Goal: Transaction & Acquisition: Purchase product/service

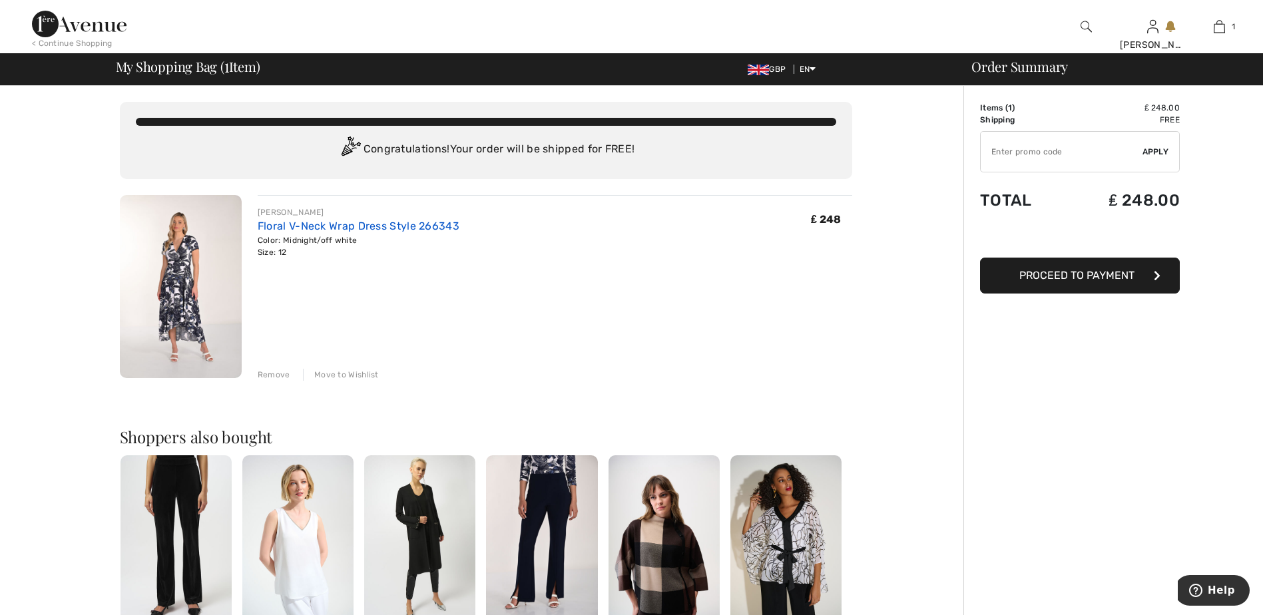
click at [320, 222] on link "Floral V-Neck Wrap Dress Style 266343" at bounding box center [359, 226] width 202 height 13
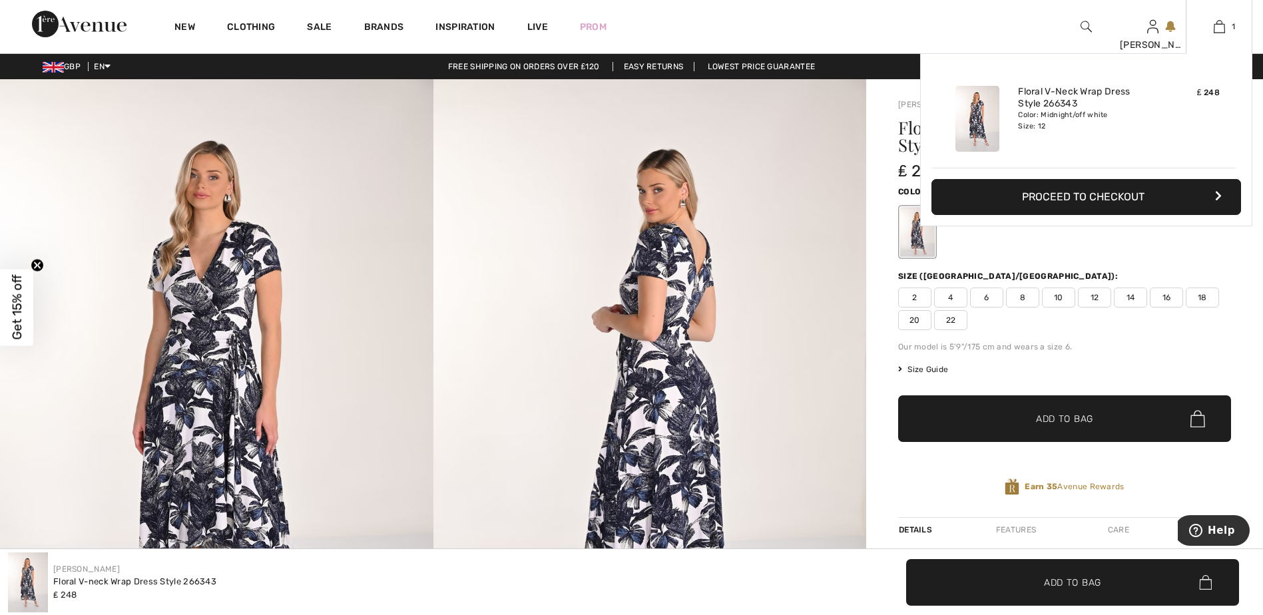
click at [1107, 192] on button "Proceed to Checkout" at bounding box center [1086, 197] width 310 height 36
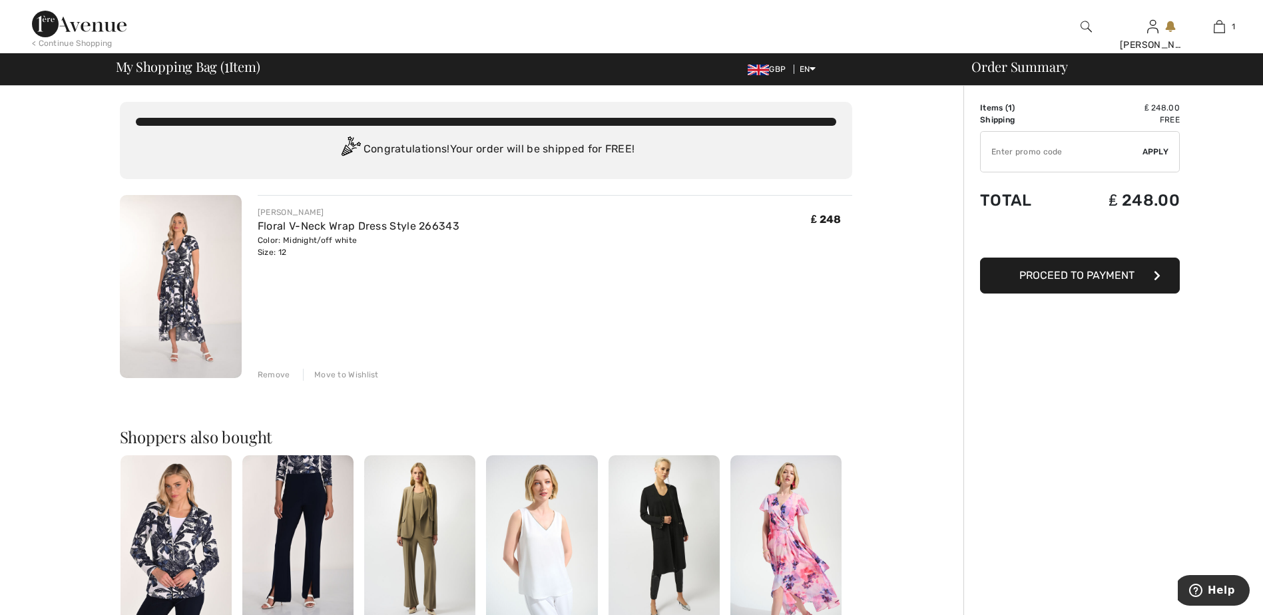
click at [349, 372] on div "Move to Wishlist" at bounding box center [341, 375] width 76 height 12
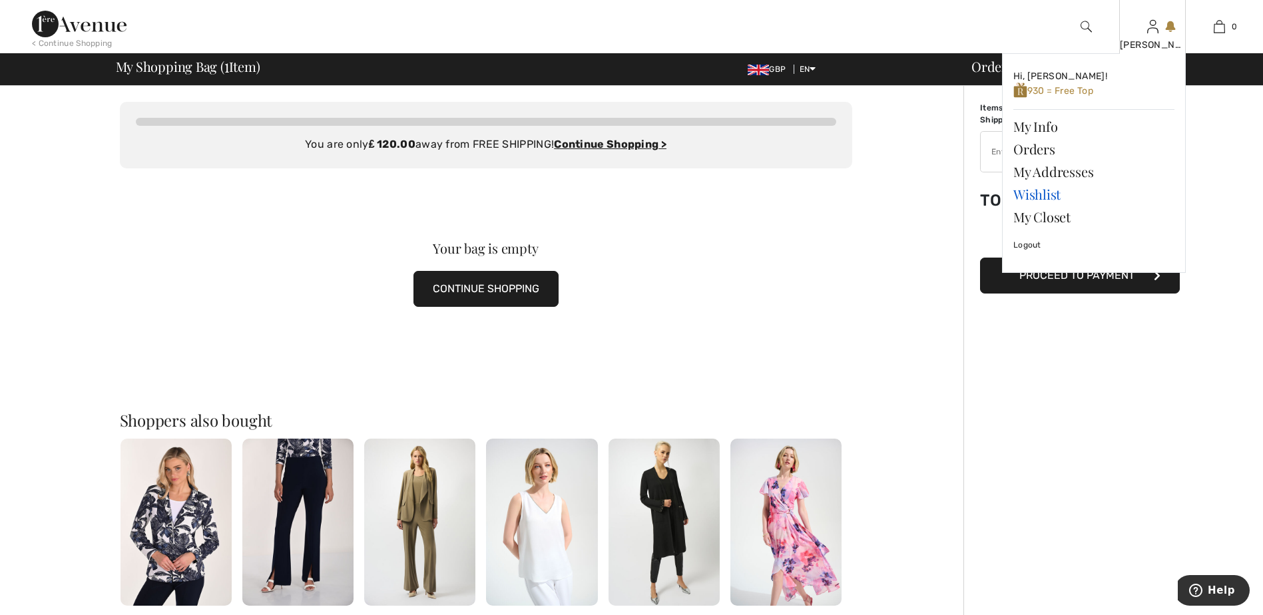
click at [1048, 192] on link "Wishlist" at bounding box center [1093, 194] width 161 height 23
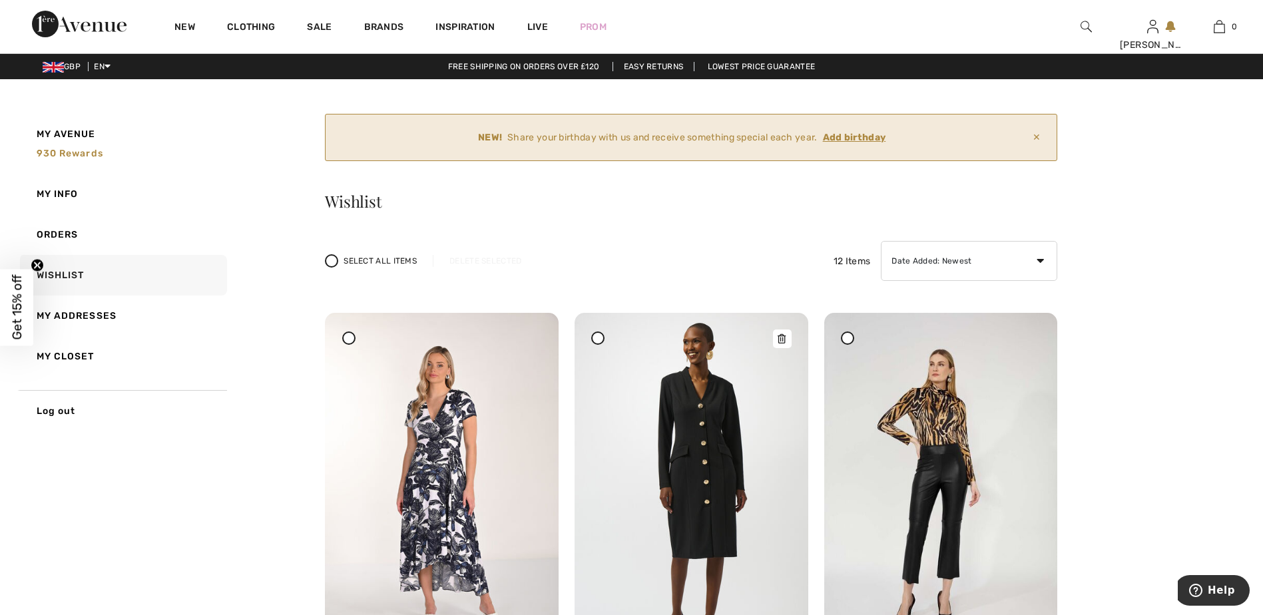
scroll to position [67, 0]
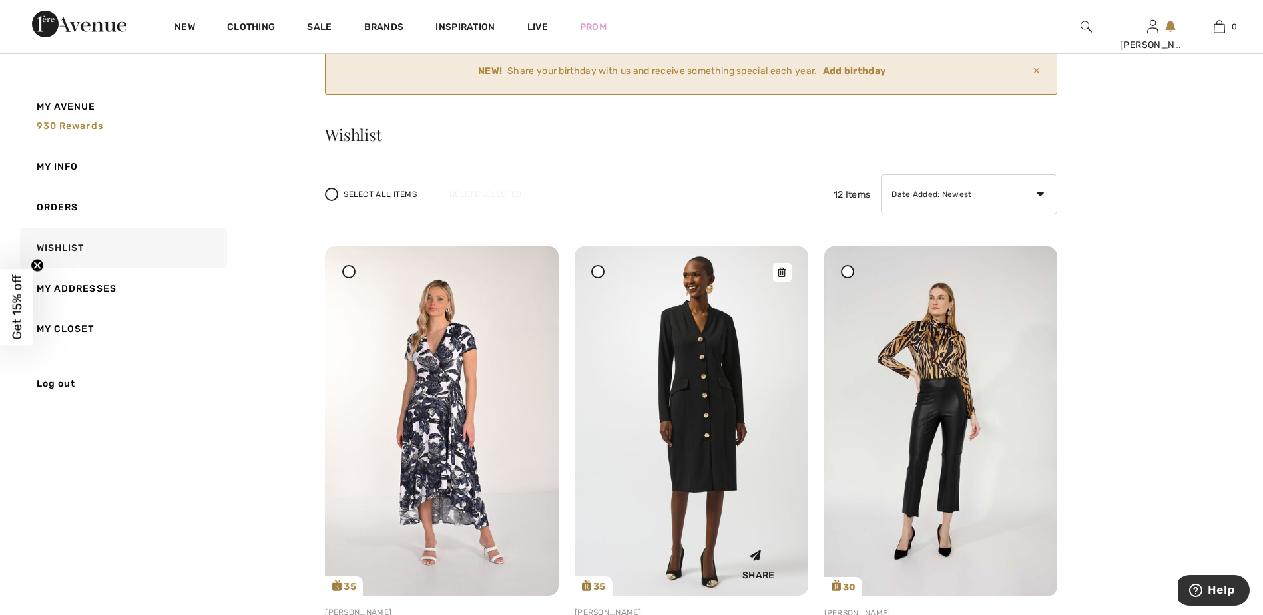
click at [714, 372] on img at bounding box center [692, 421] width 234 height 350
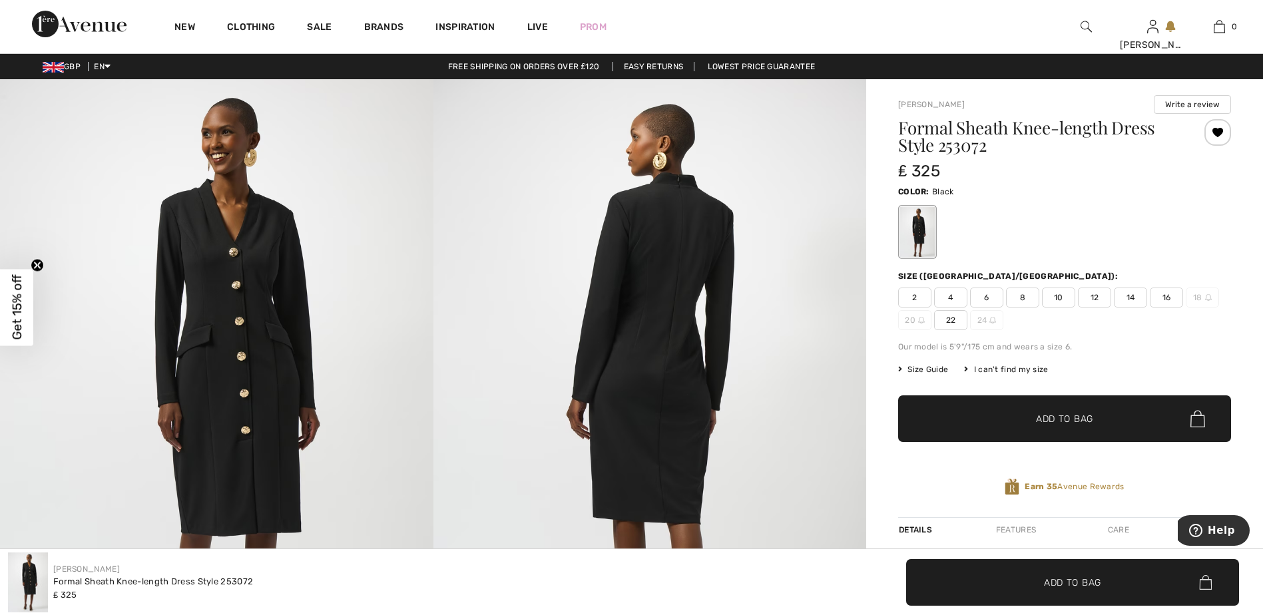
click at [237, 278] on img at bounding box center [216, 403] width 433 height 649
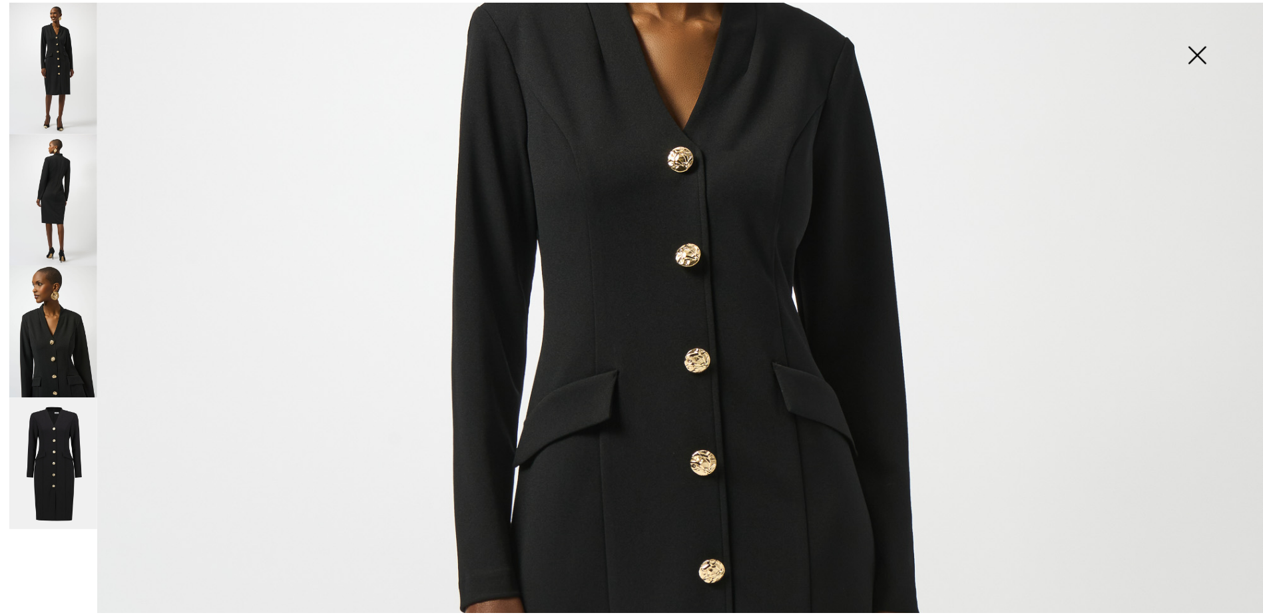
scroll to position [333, 0]
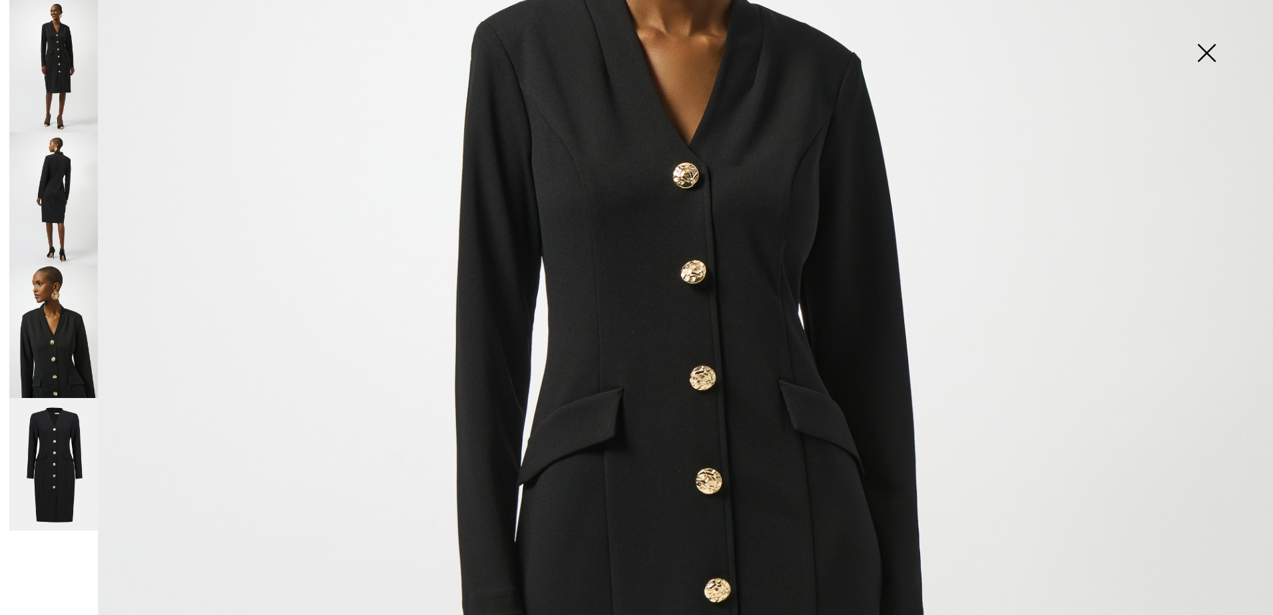
click at [1208, 58] on img at bounding box center [1206, 54] width 67 height 69
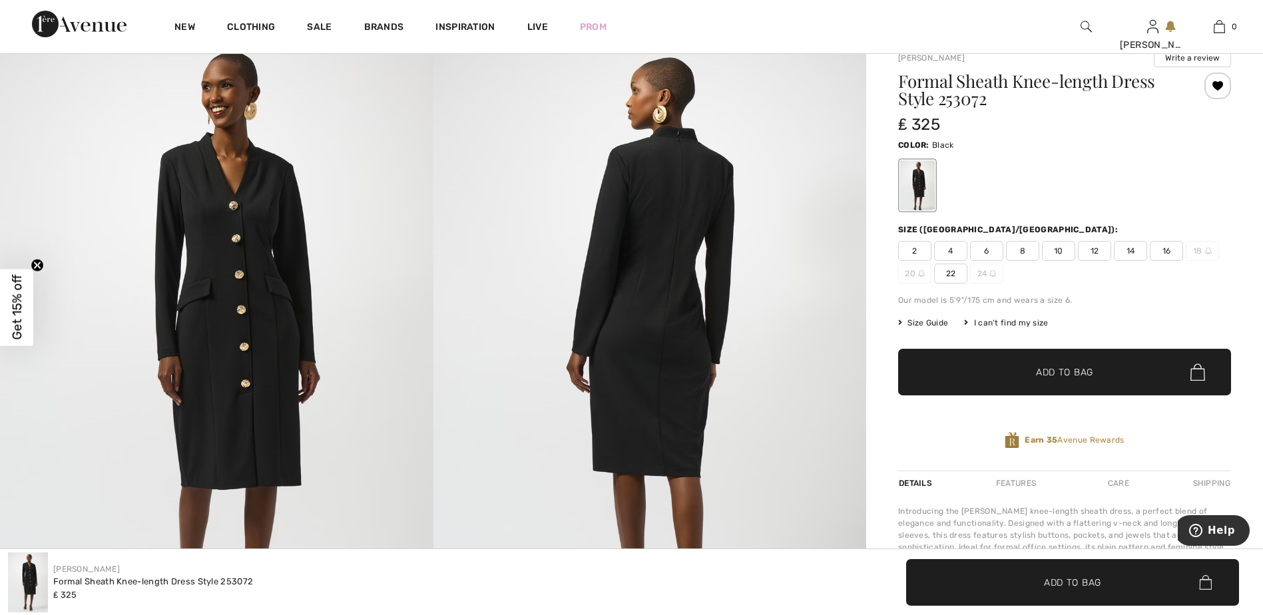
scroll to position [67, 0]
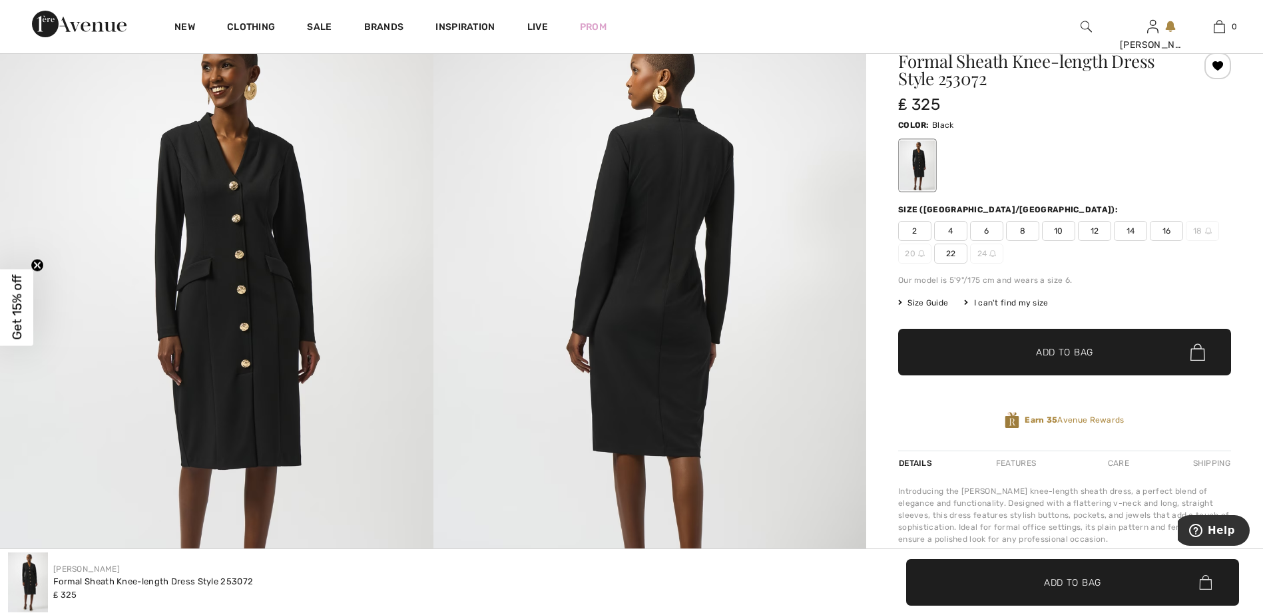
click at [1093, 224] on span "12" at bounding box center [1094, 231] width 33 height 20
click at [1075, 347] on span "Add to Bag" at bounding box center [1064, 353] width 57 height 14
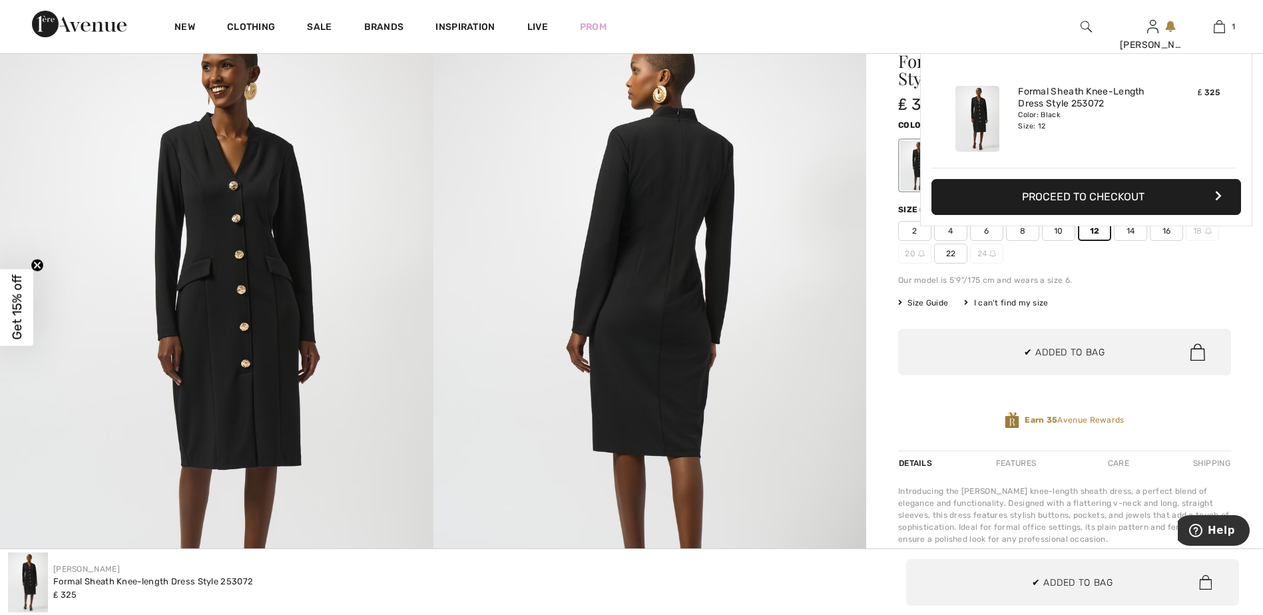
scroll to position [0, 0]
click at [1078, 200] on button "Proceed to Checkout" at bounding box center [1086, 197] width 310 height 36
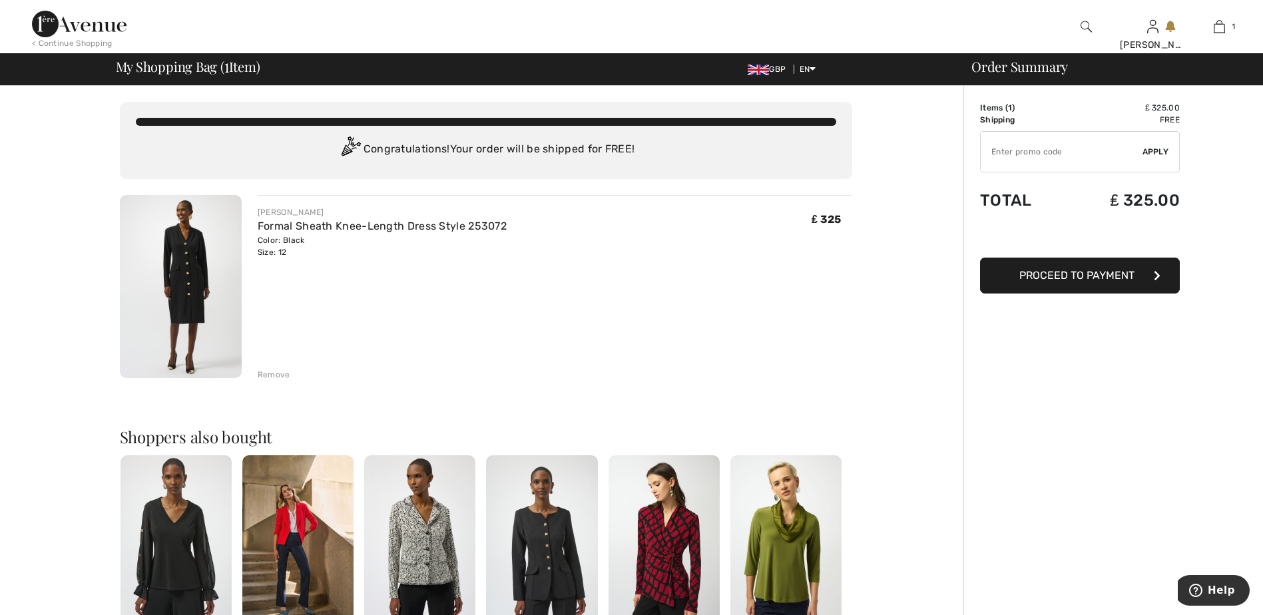
scroll to position [67, 0]
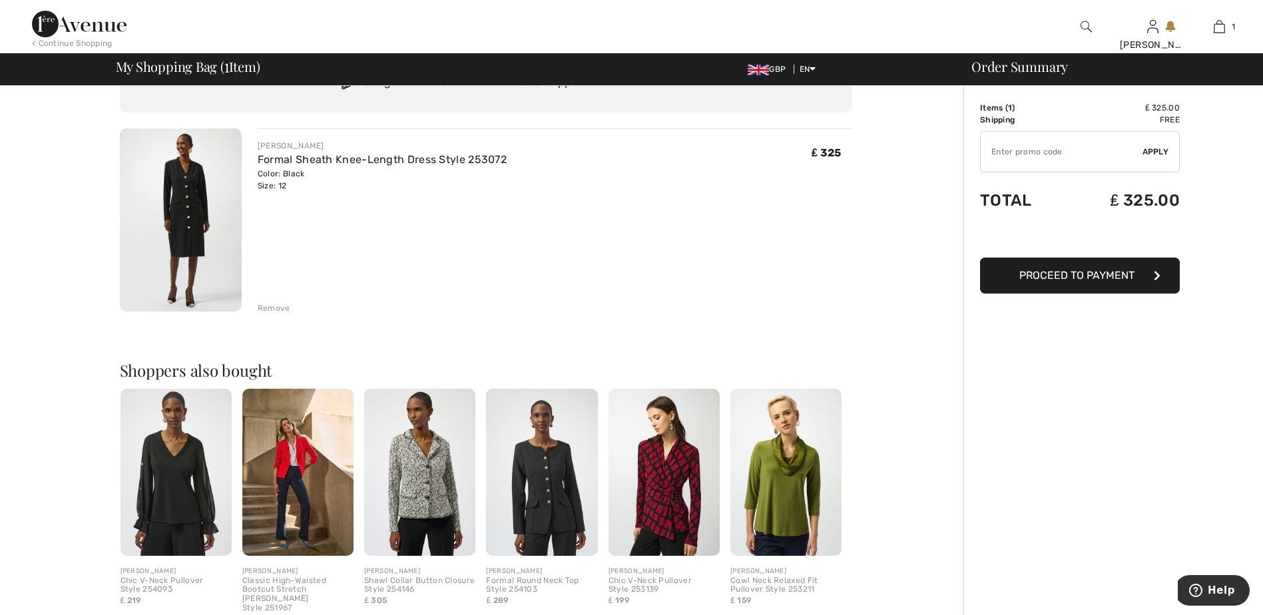
click at [1097, 269] on span "Proceed to Payment" at bounding box center [1076, 275] width 115 height 13
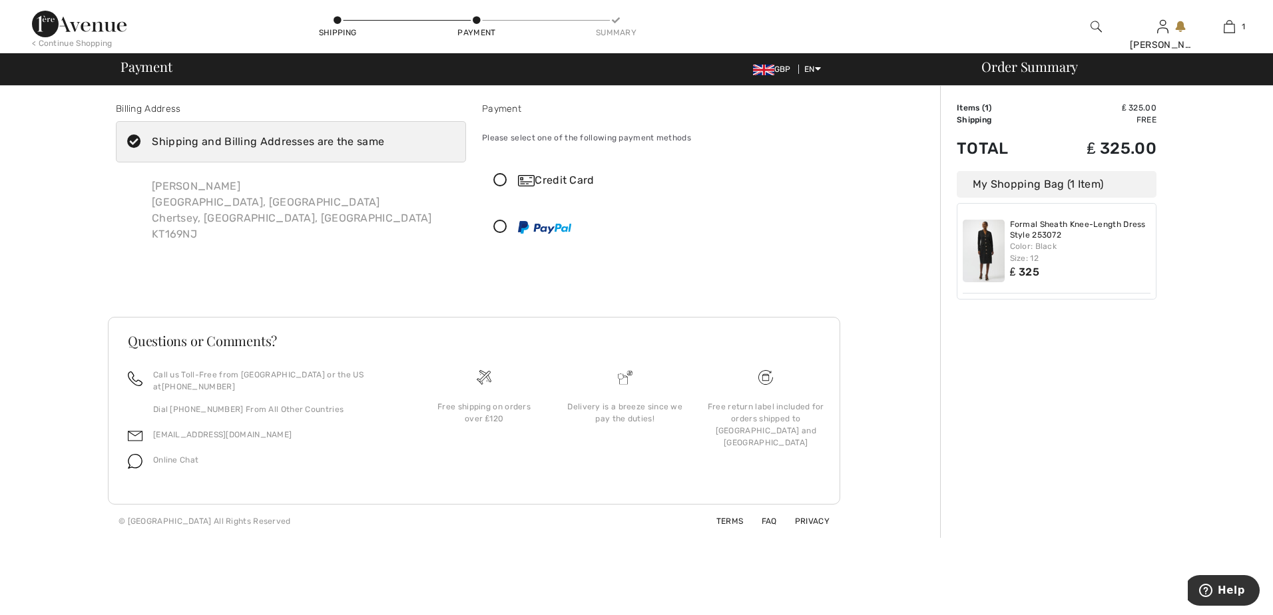
click at [500, 177] on icon at bounding box center [500, 181] width 35 height 14
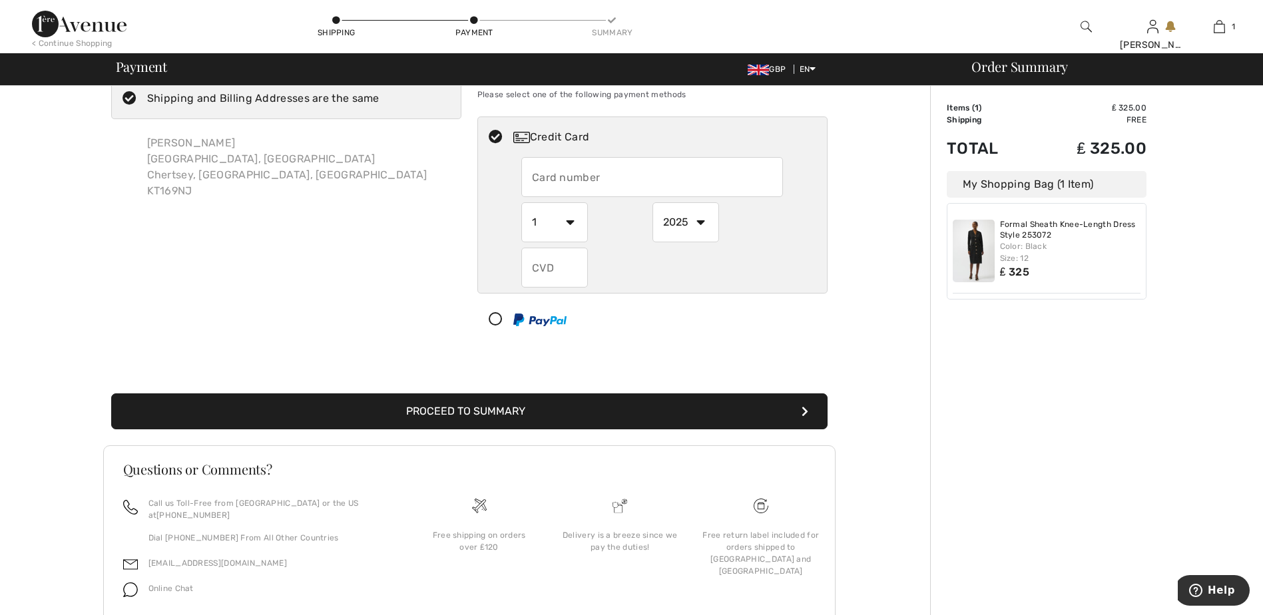
scroll to position [67, 0]
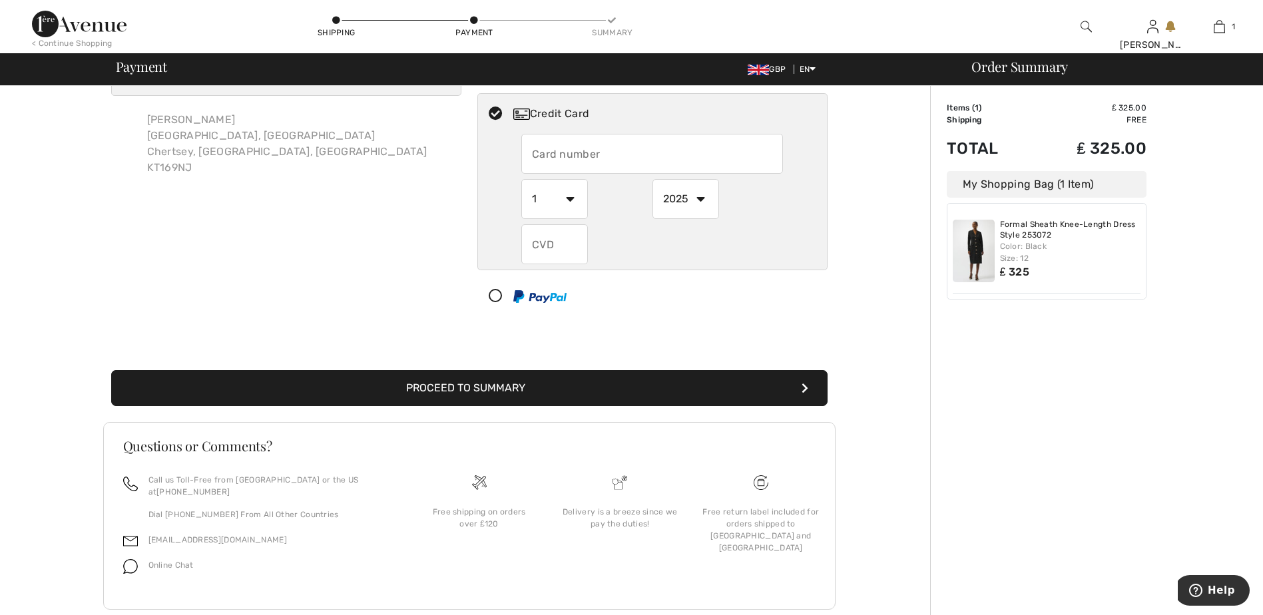
click at [538, 146] on input "text" at bounding box center [652, 154] width 262 height 40
type input "[CREDIT_CARD_NUMBER]"
click at [576, 199] on select "1 2 3 4 5 6 7 8 9 10 11 12" at bounding box center [554, 199] width 67 height 40
select select "10"
click at [521, 179] on select "1 2 3 4 5 6 7 8 9 10 11 12" at bounding box center [554, 199] width 67 height 40
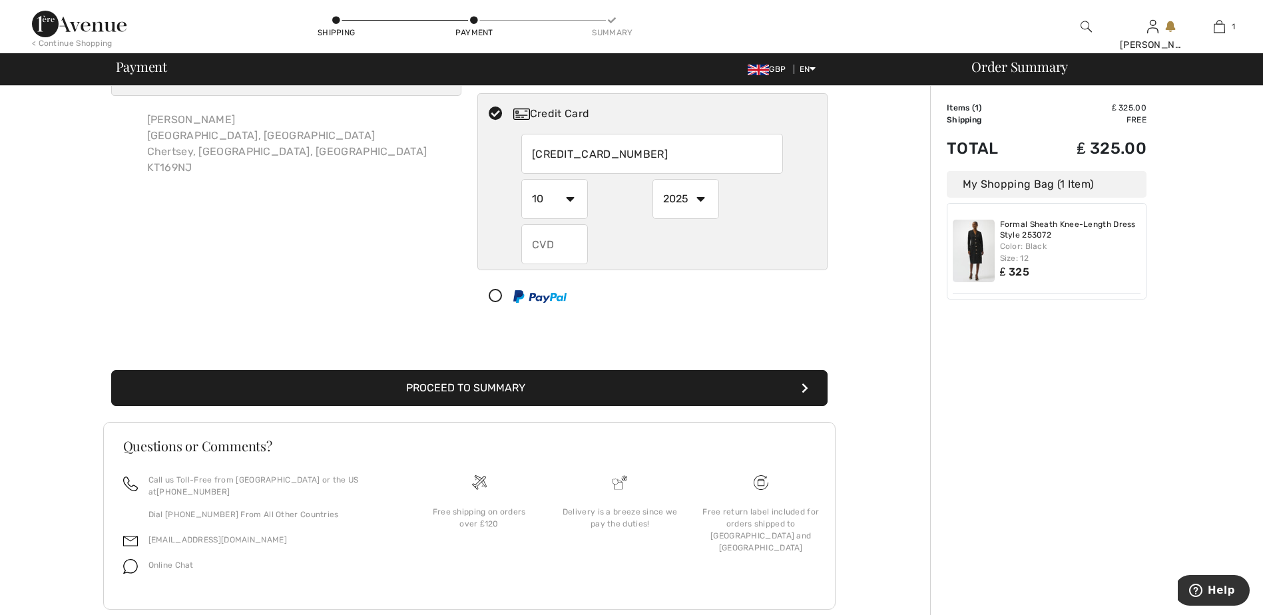
click at [700, 198] on select "2025 2026 2027 2028 2029 2030 2031 2032 2033 2034 2035" at bounding box center [685, 199] width 67 height 40
select select "2029"
click at [652, 179] on select "2025 2026 2027 2028 2029 2030 2031 2032 2033 2034 2035" at bounding box center [685, 199] width 67 height 40
click at [549, 248] on input "text" at bounding box center [554, 244] width 67 height 40
type input "812"
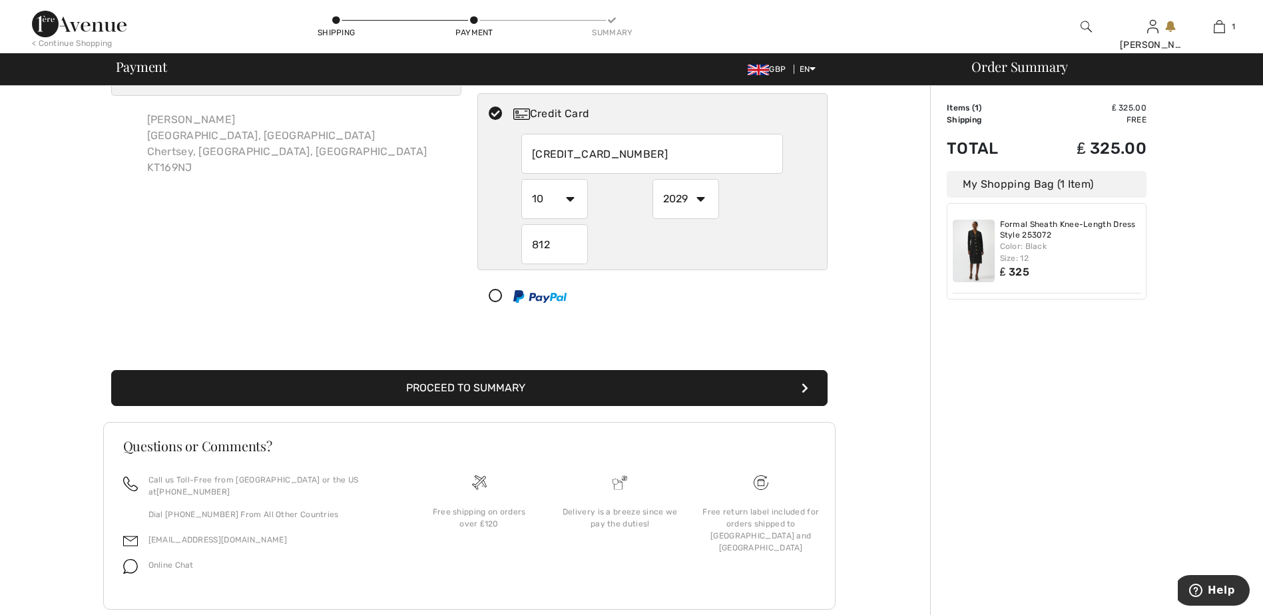
click at [843, 176] on div "Billing Address Shipping and Billing Addresses are the same VICKY LAY Collingwo…" at bounding box center [469, 331] width 922 height 624
click at [559, 396] on button "Proceed to Summary" at bounding box center [469, 388] width 716 height 36
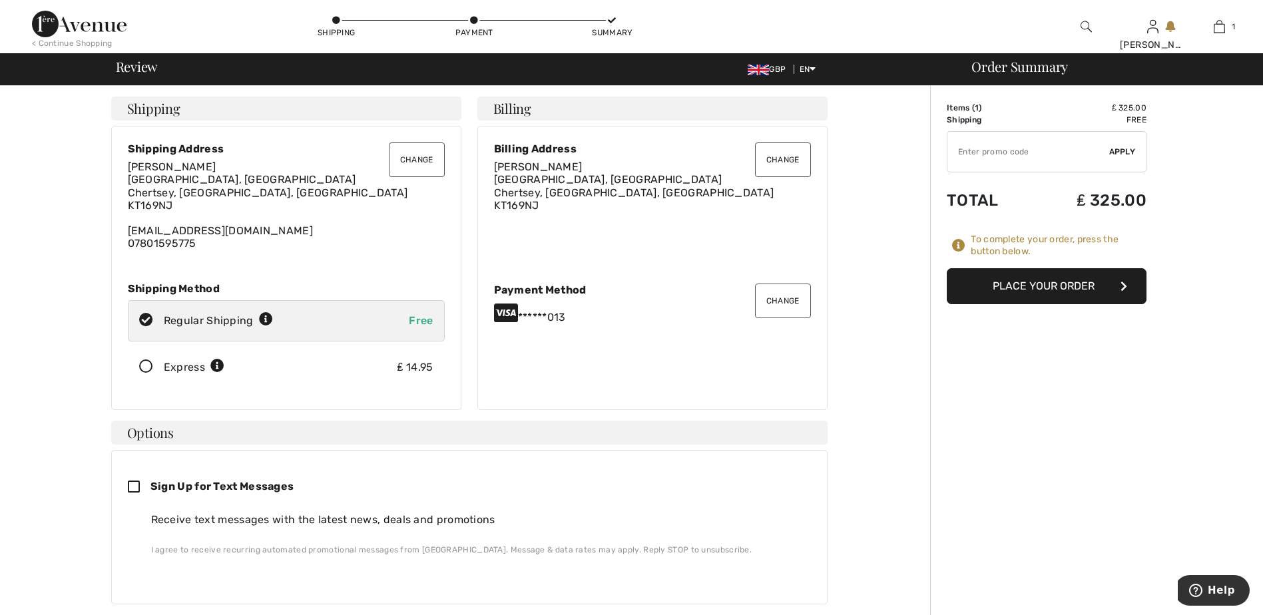
click at [150, 364] on icon at bounding box center [145, 367] width 35 height 14
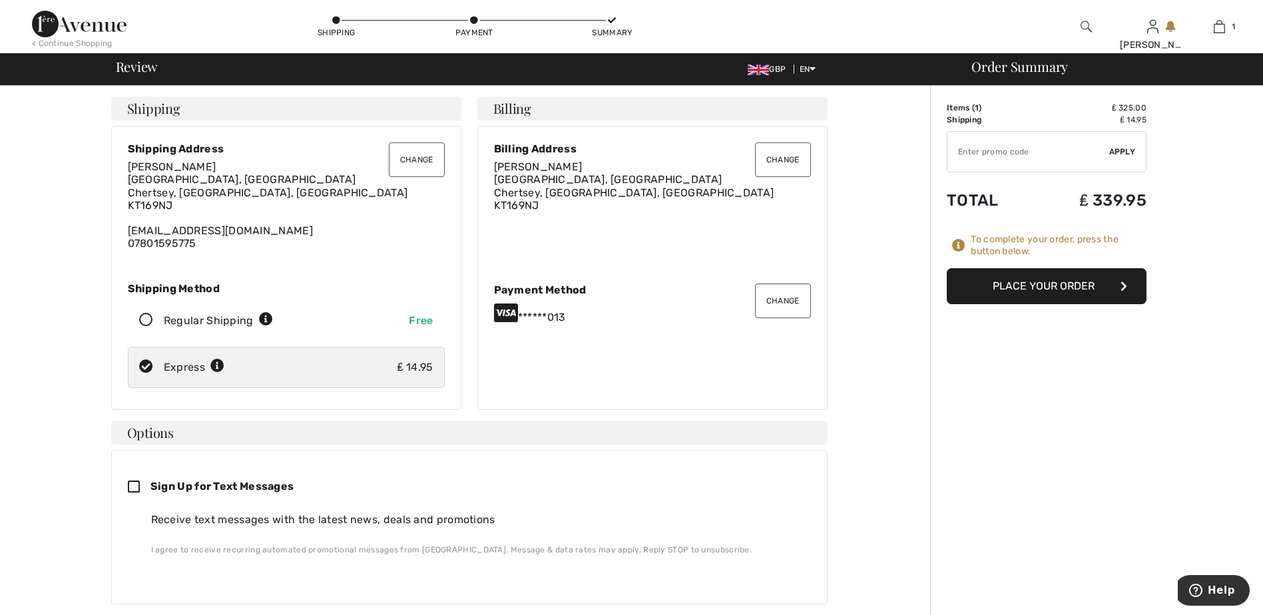
click at [1061, 283] on button "Place Your Order" at bounding box center [1047, 286] width 200 height 36
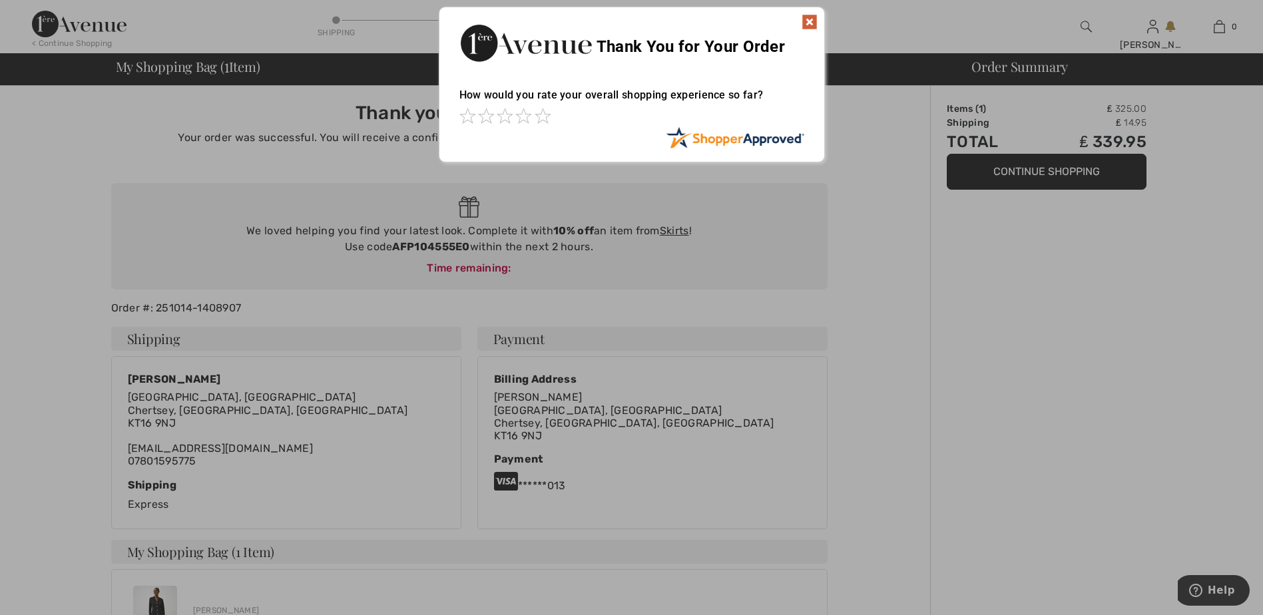
drag, startPoint x: 812, startPoint y: 23, endPoint x: 789, endPoint y: 23, distance: 23.3
click at [812, 23] on img at bounding box center [810, 22] width 16 height 16
